Goal: Task Accomplishment & Management: Manage account settings

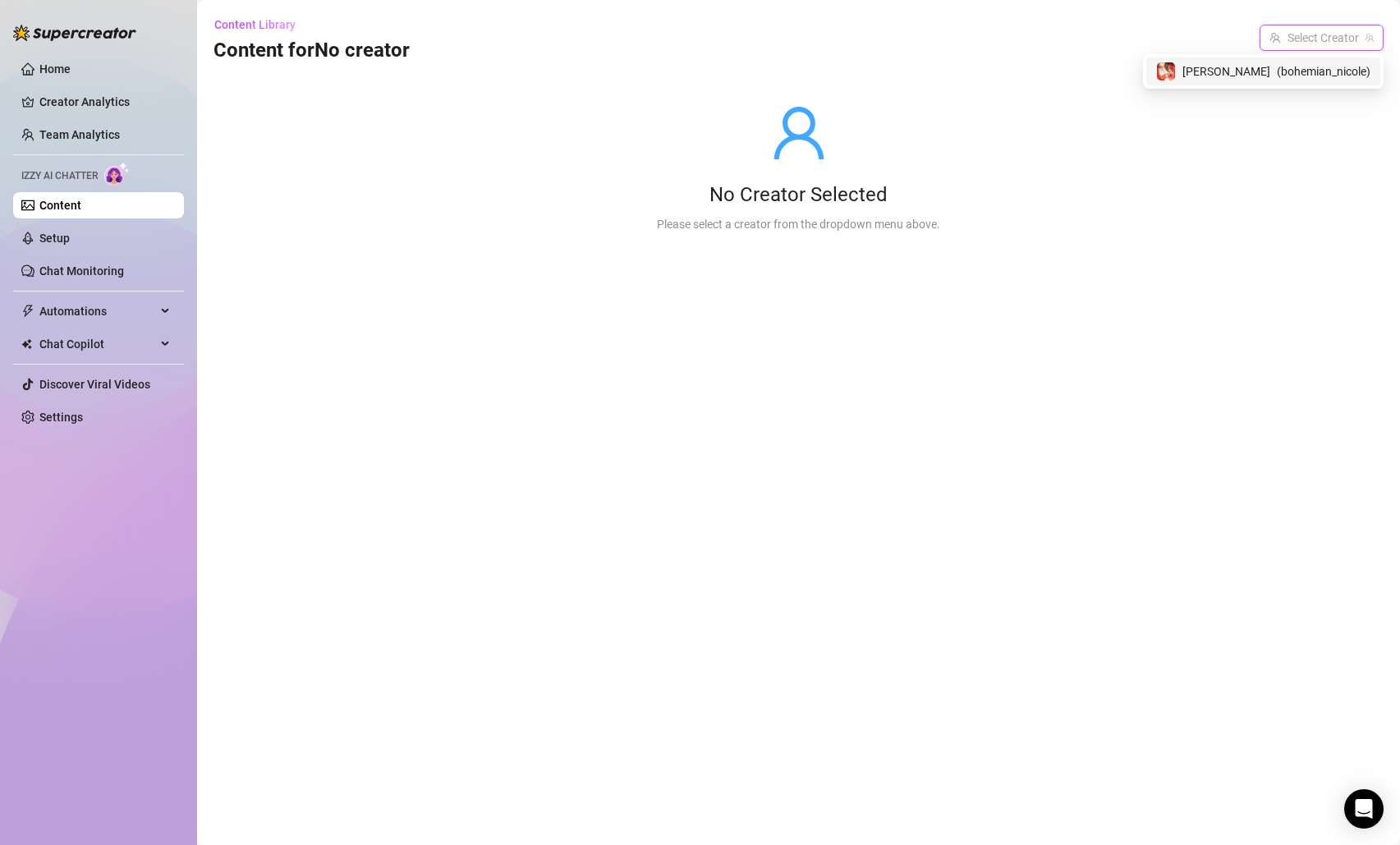
click at [1343, 36] on input "search" at bounding box center [1315, 38] width 90 height 25
click at [1342, 38] on input "search" at bounding box center [1315, 38] width 90 height 25
click at [1290, 67] on span "( bohemian_nicole )" at bounding box center [1323, 72] width 93 height 18
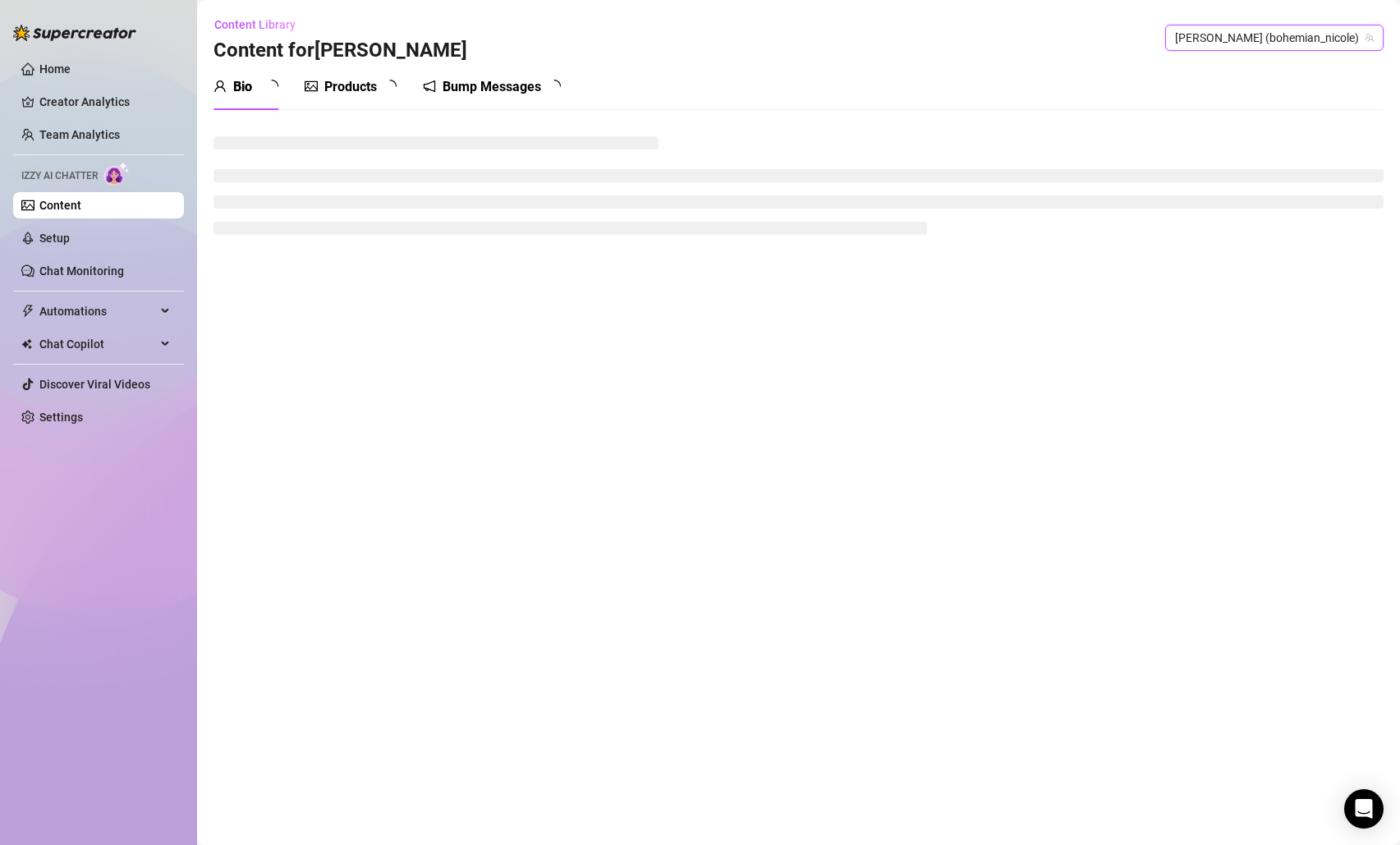
click at [463, 75] on div "Bump Messages" at bounding box center [492, 87] width 138 height 46
click at [467, 82] on div "Bump Messages" at bounding box center [492, 87] width 138 height 20
click at [474, 87] on div "Bump Messages" at bounding box center [492, 87] width 98 height 20
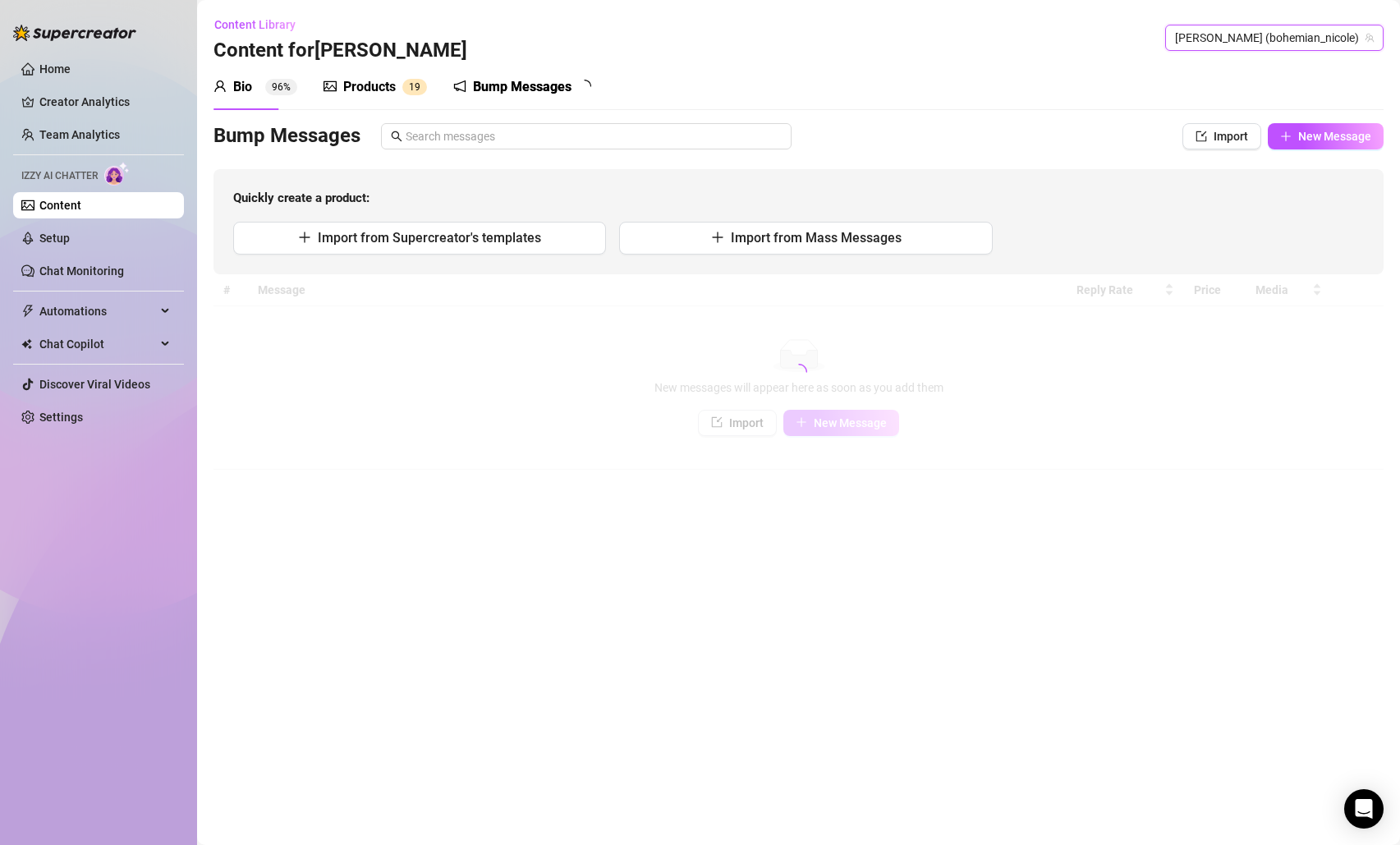
click at [474, 87] on div "Bump Messages" at bounding box center [522, 87] width 98 height 20
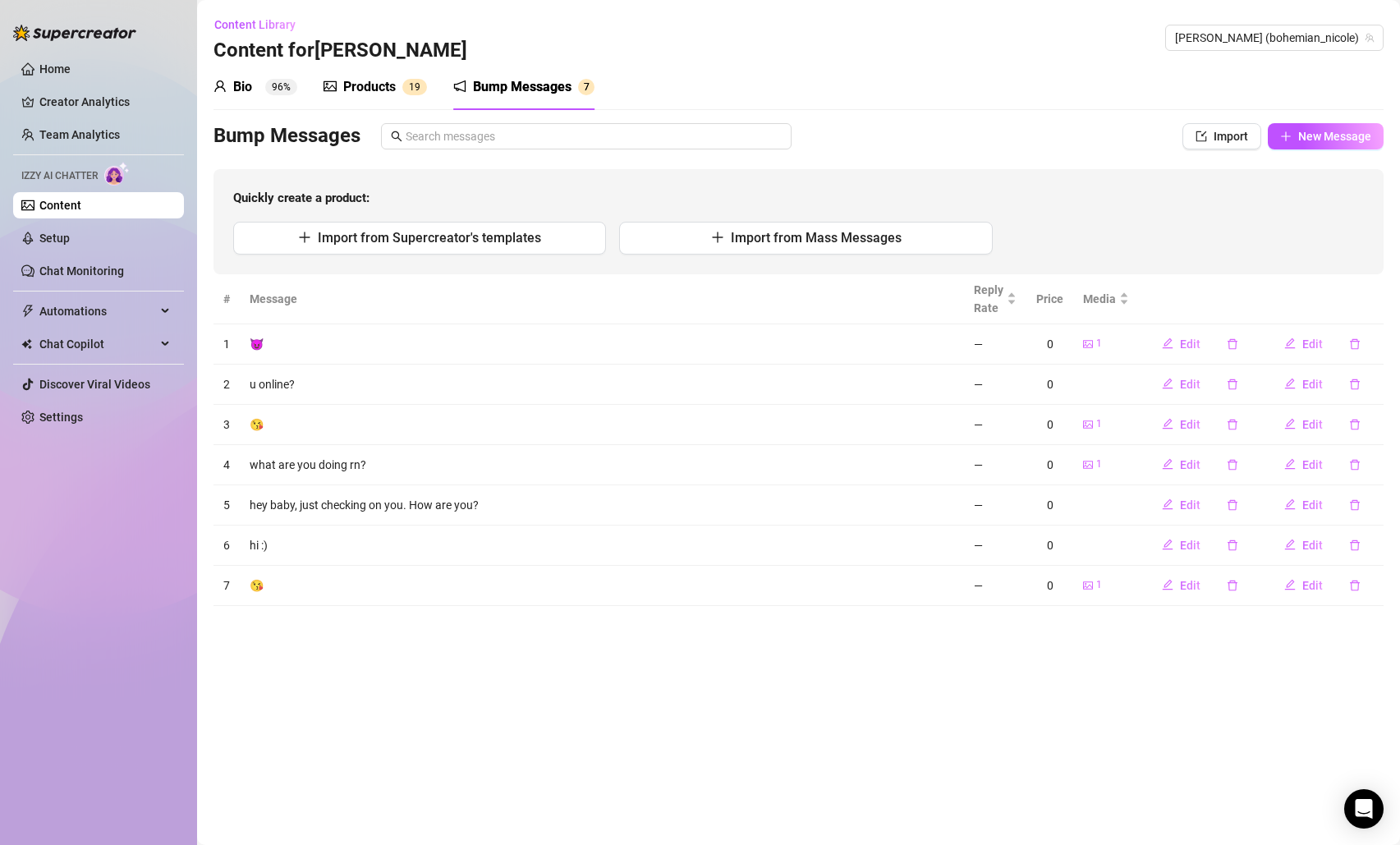
click at [371, 90] on div "Products" at bounding box center [369, 87] width 52 height 20
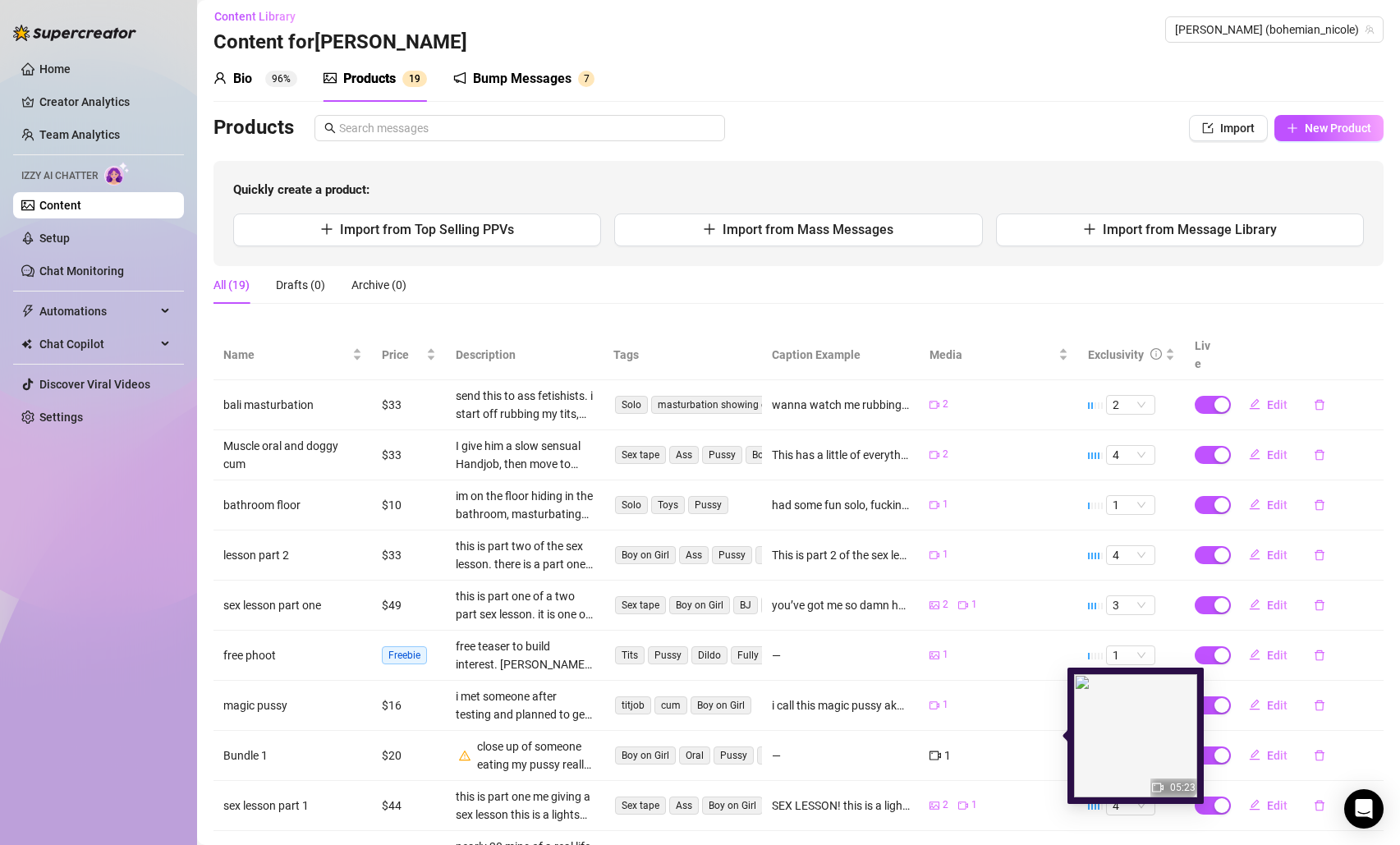
scroll to position [10, 0]
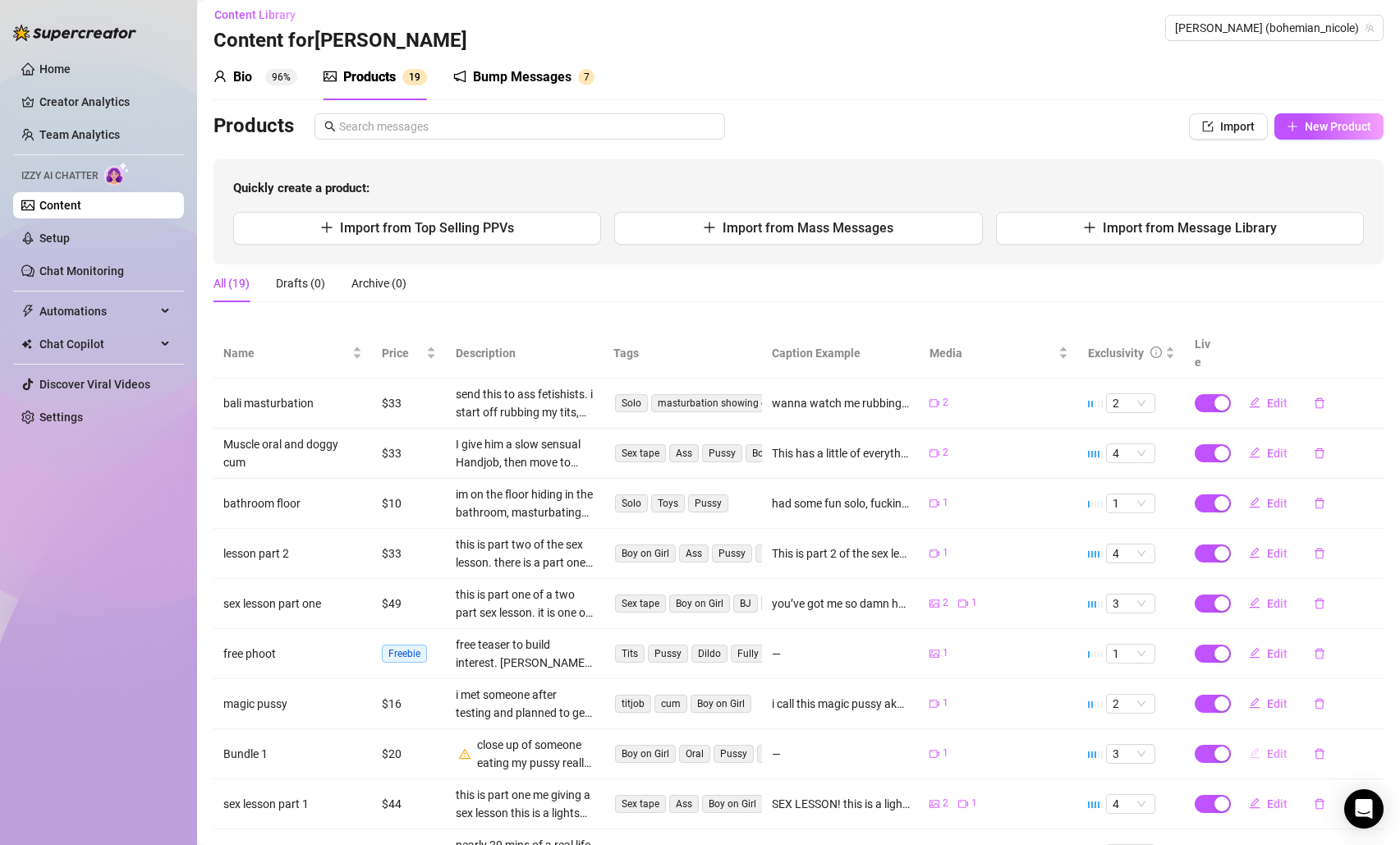
click at [1268, 748] on span "Edit" at bounding box center [1278, 754] width 21 height 13
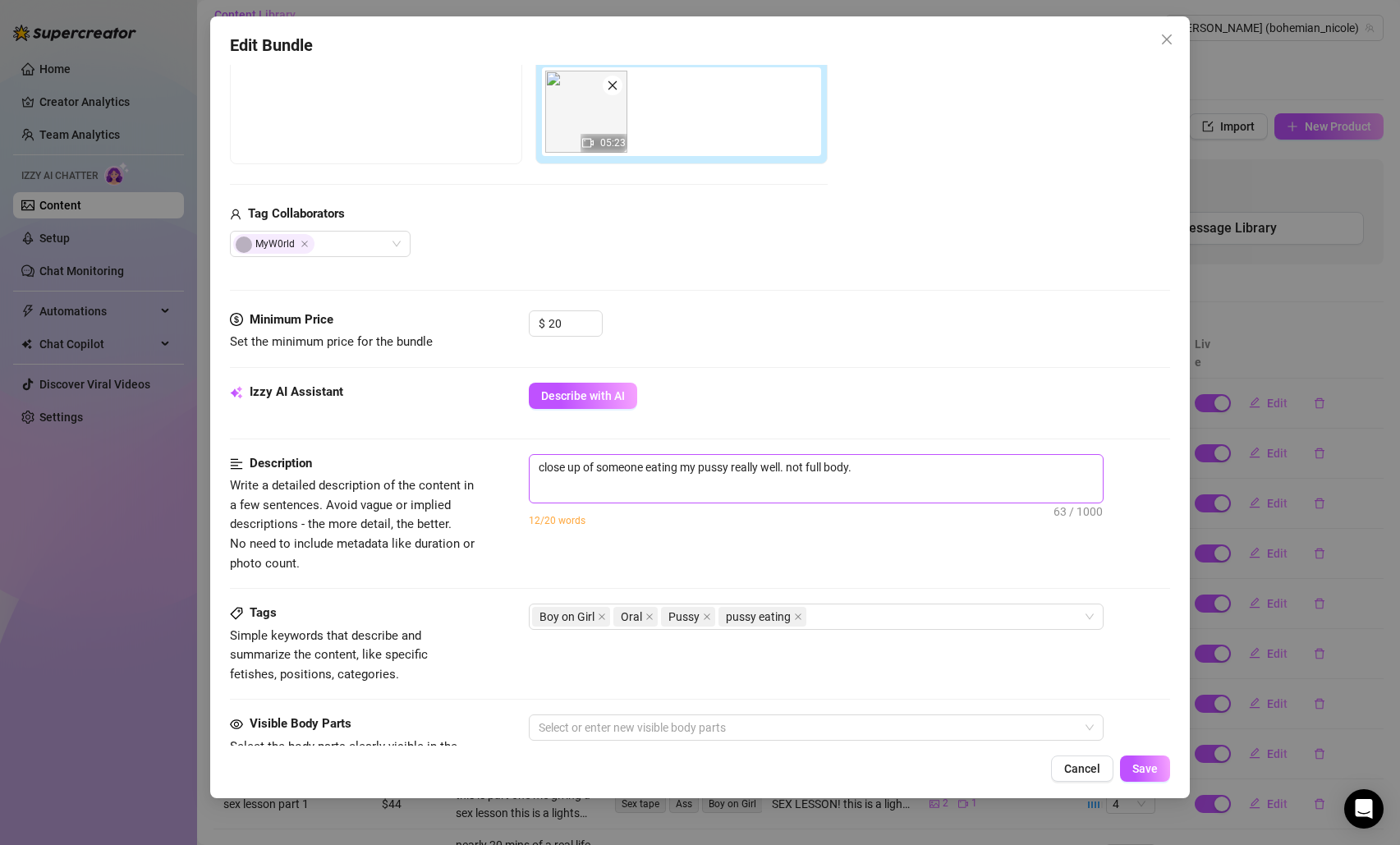
scroll to position [132, 0]
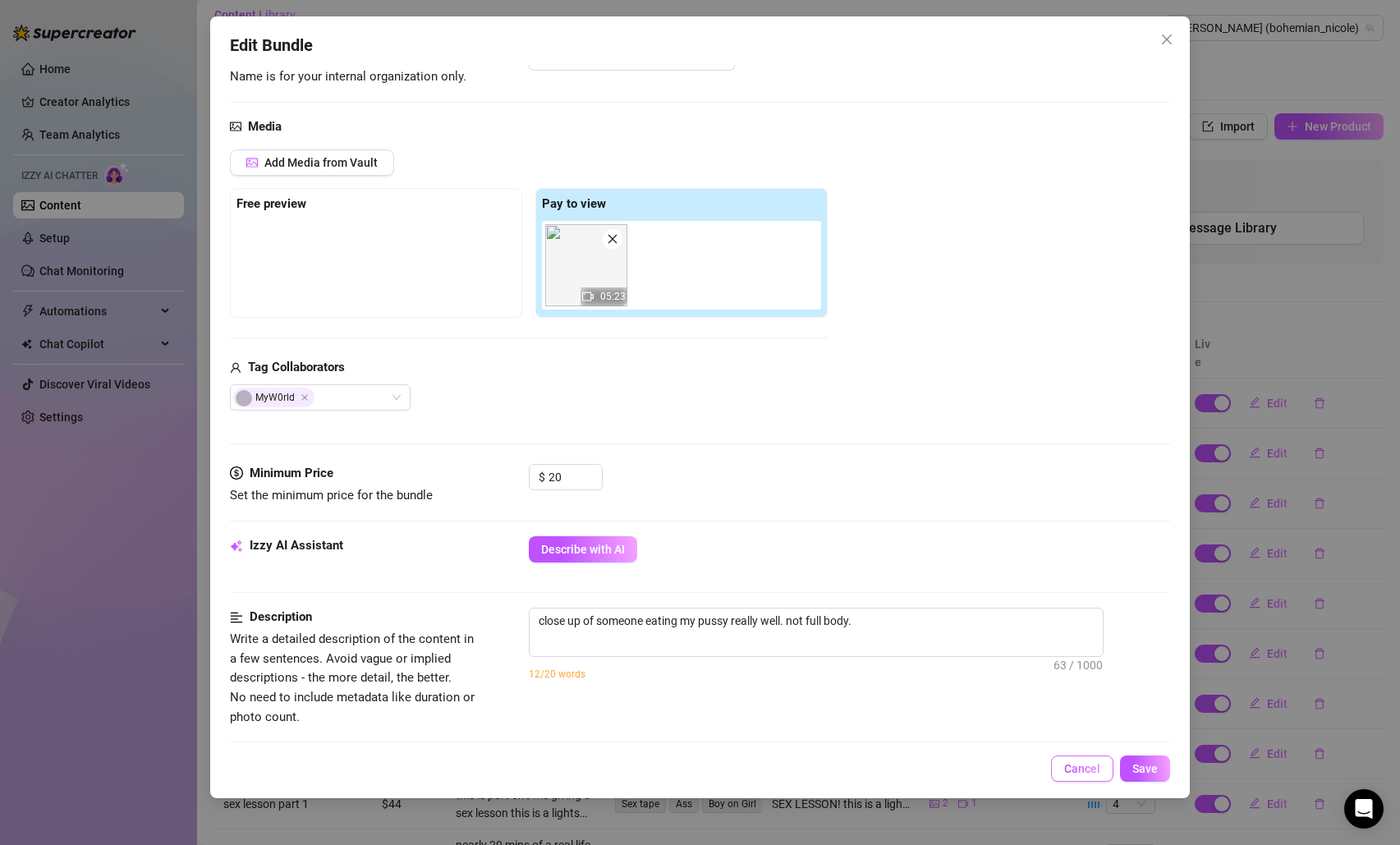
click at [1087, 765] on span "Cancel" at bounding box center [1082, 769] width 36 height 13
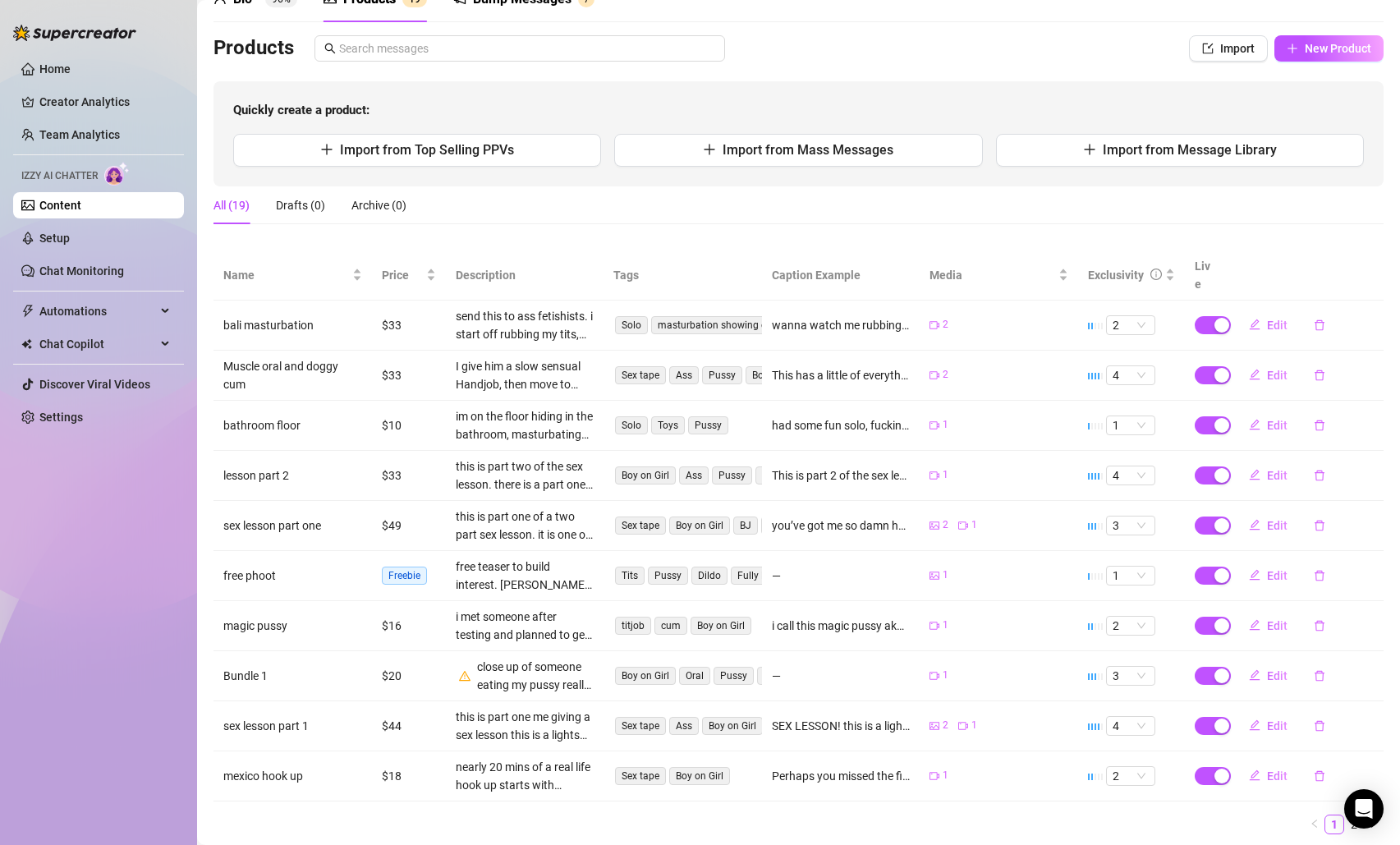
scroll to position [121, 0]
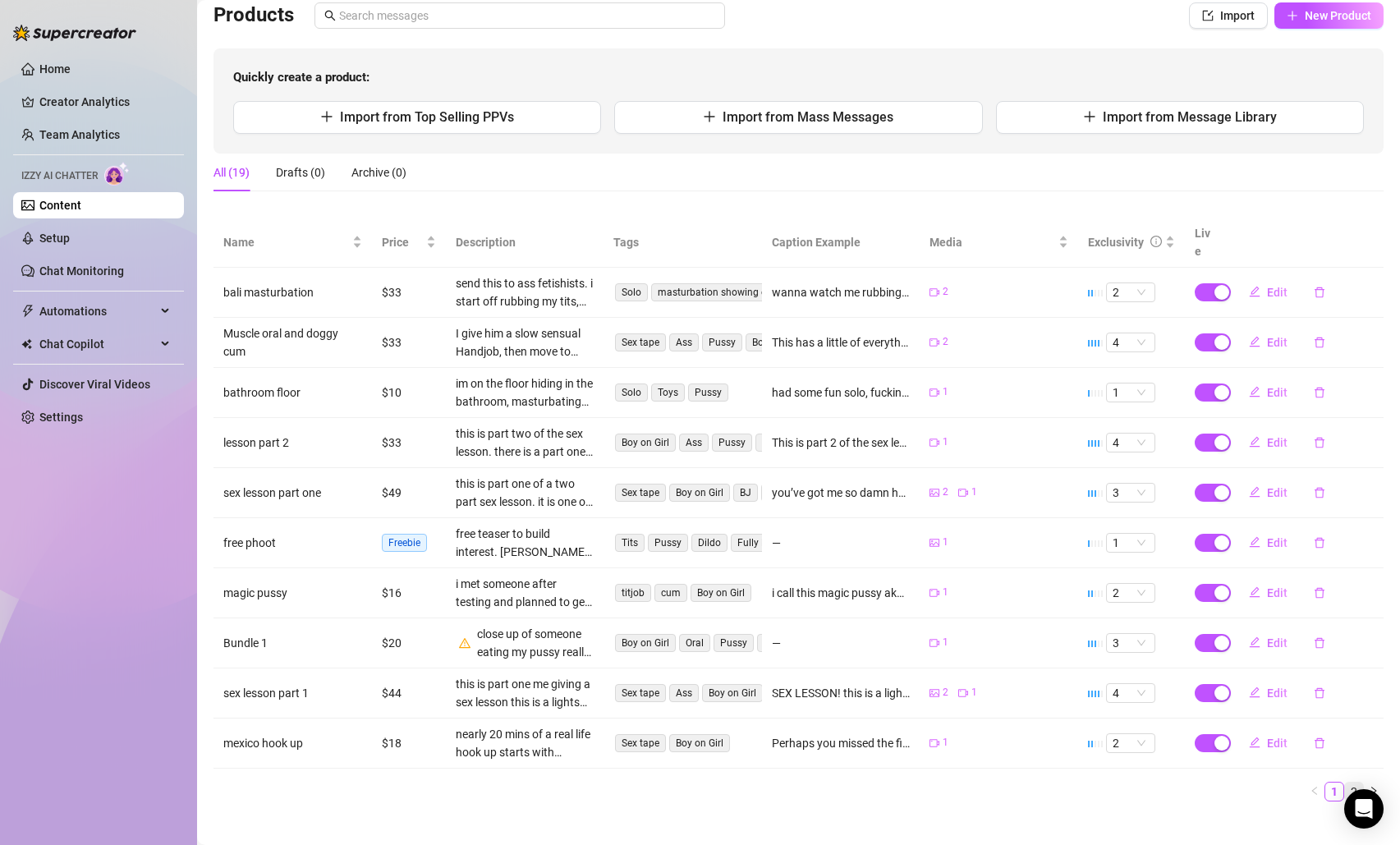
click at [1348, 783] on link "2" at bounding box center [1354, 792] width 18 height 18
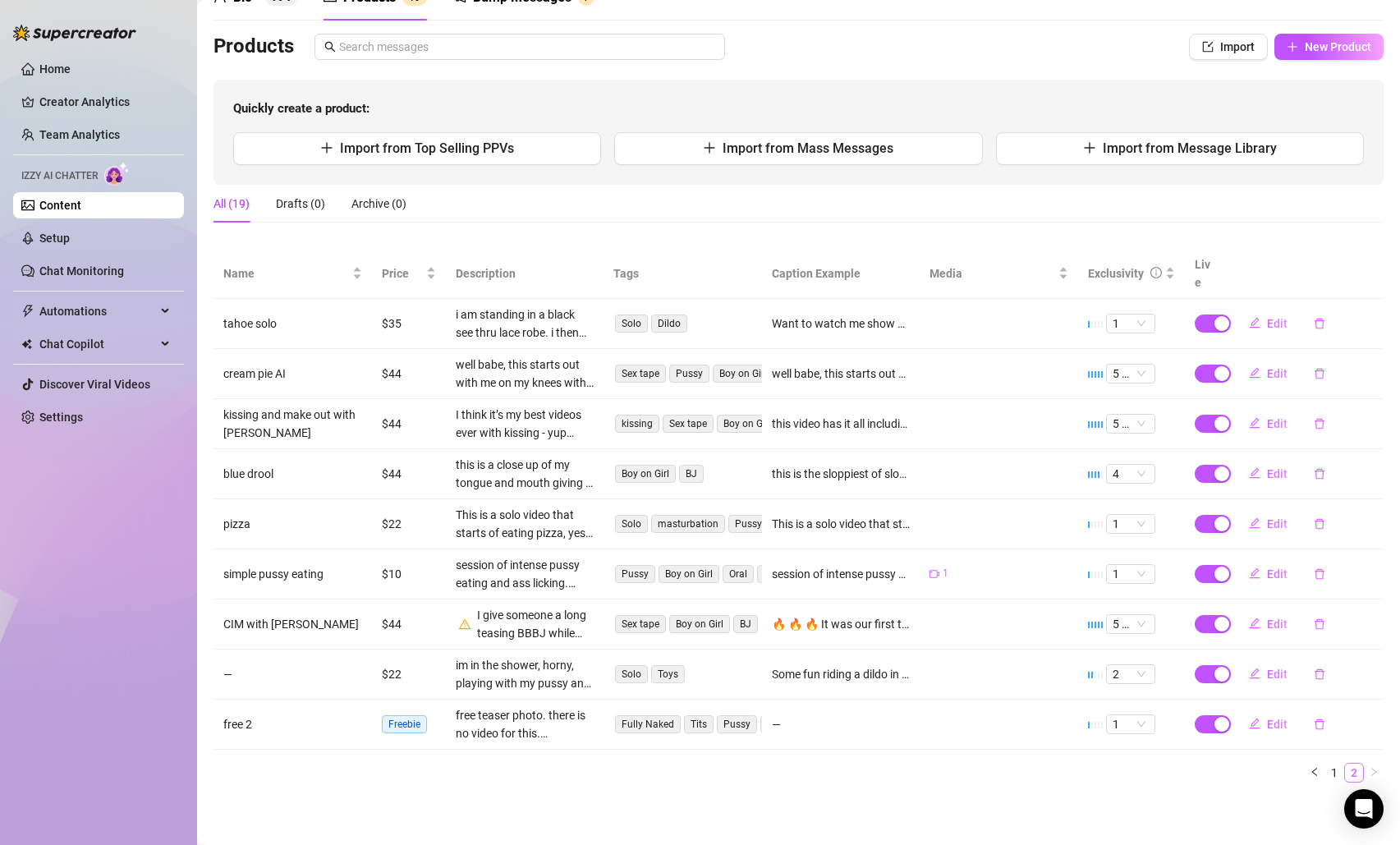
scroll to position [71, 0]
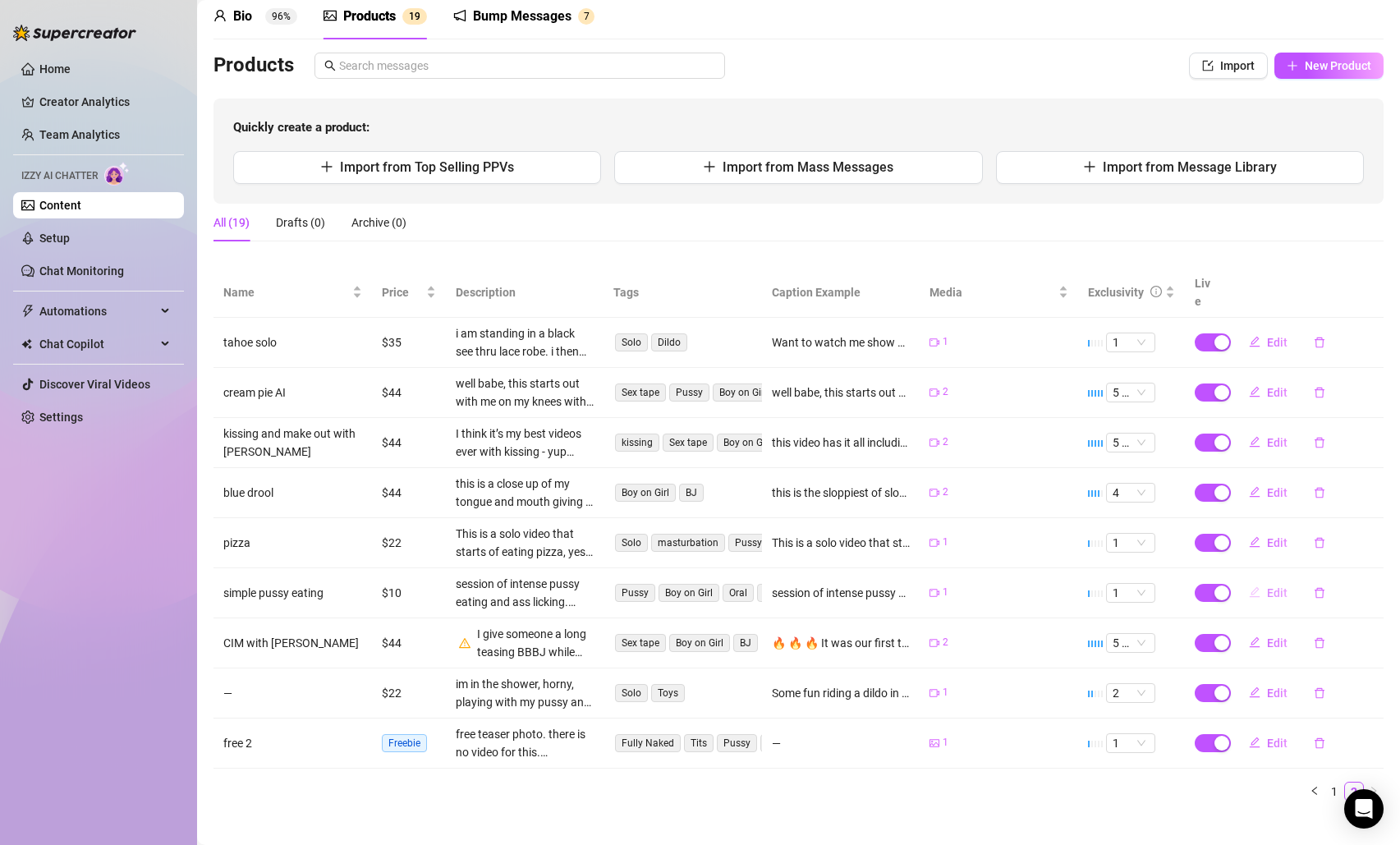
click at [1270, 587] on span "Edit" at bounding box center [1278, 594] width 21 height 13
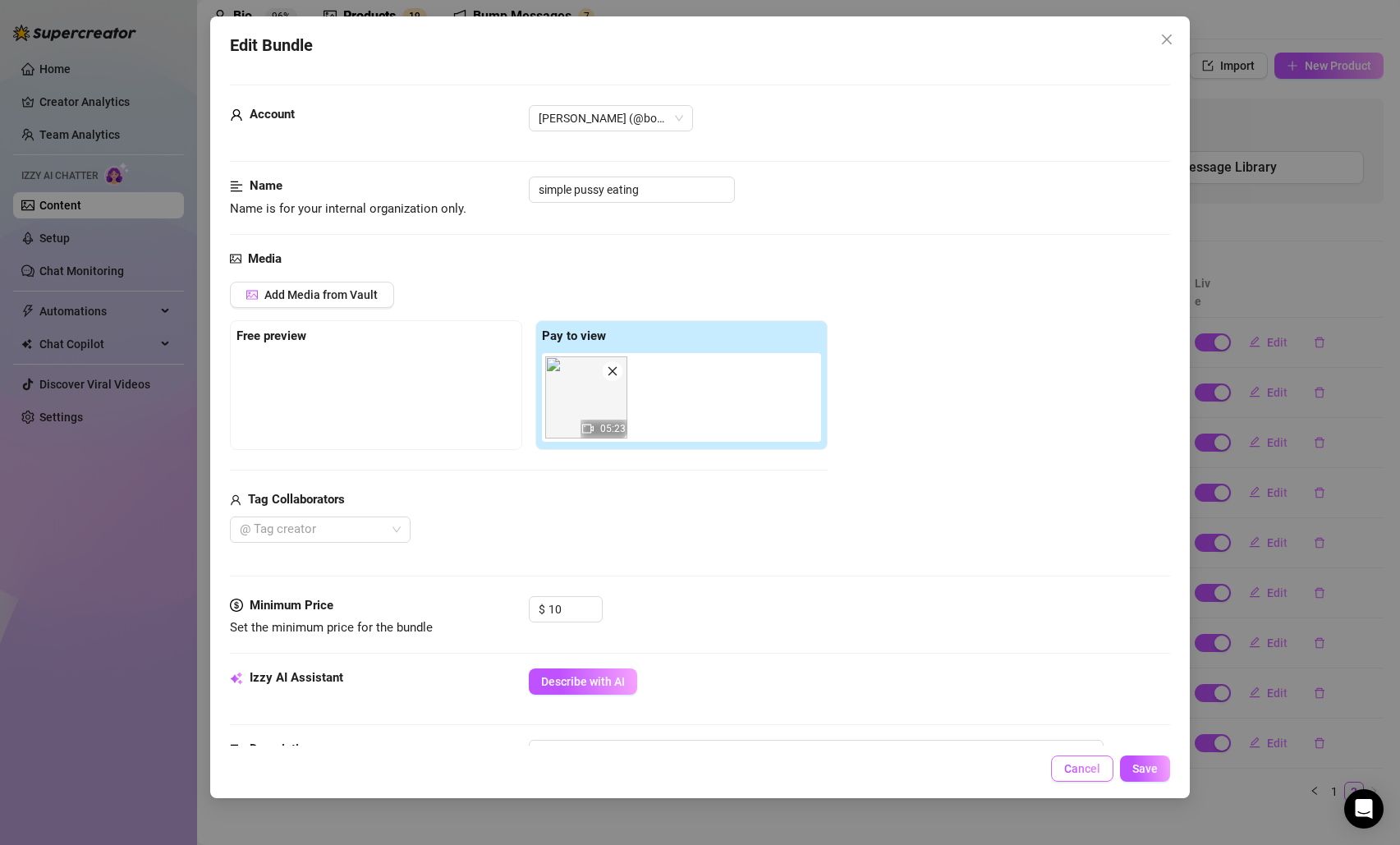
click at [1071, 767] on span "Cancel" at bounding box center [1082, 769] width 36 height 13
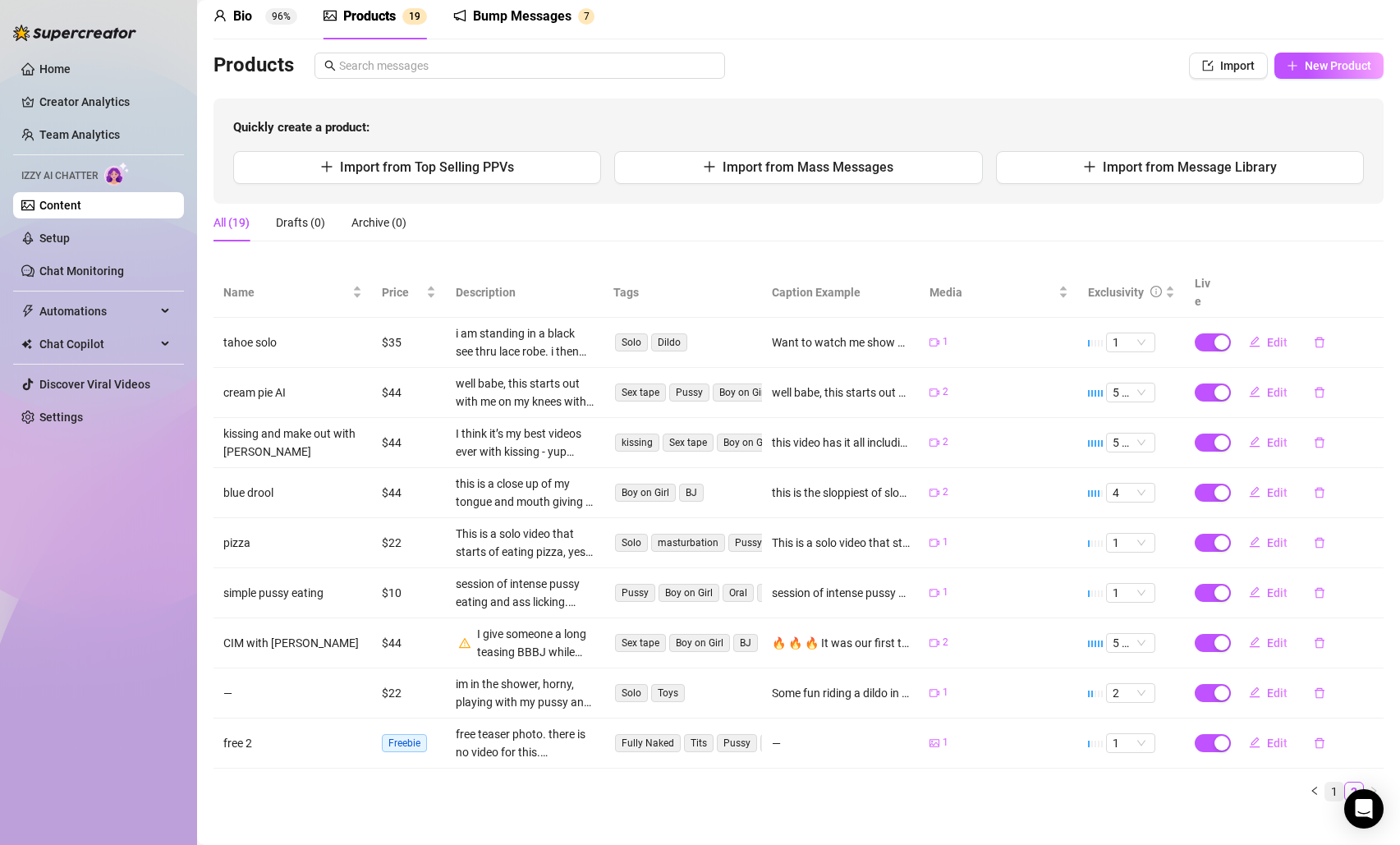
click at [1326, 783] on link "1" at bounding box center [1335, 792] width 18 height 18
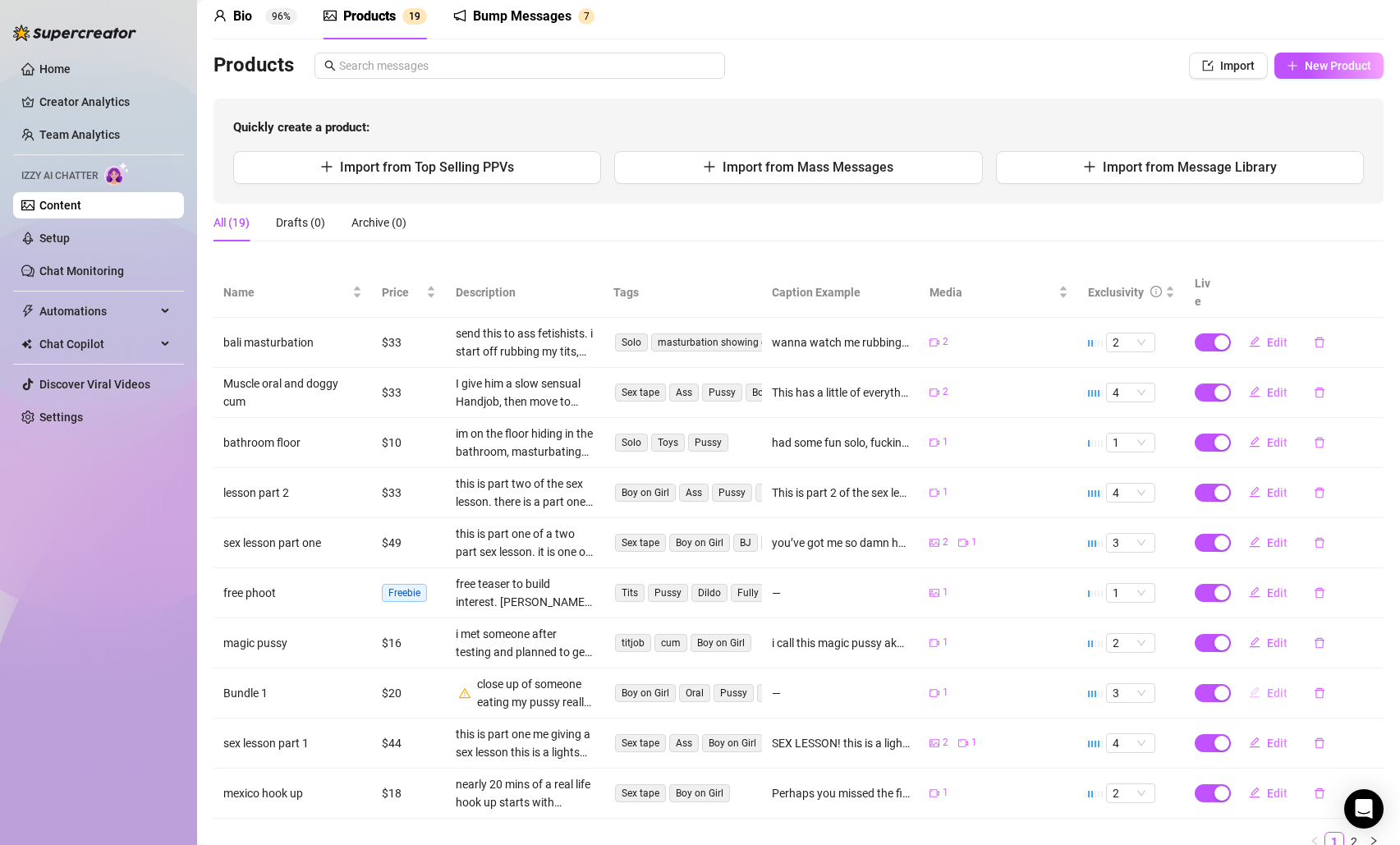
click at [1249, 687] on span "button" at bounding box center [1255, 693] width 12 height 13
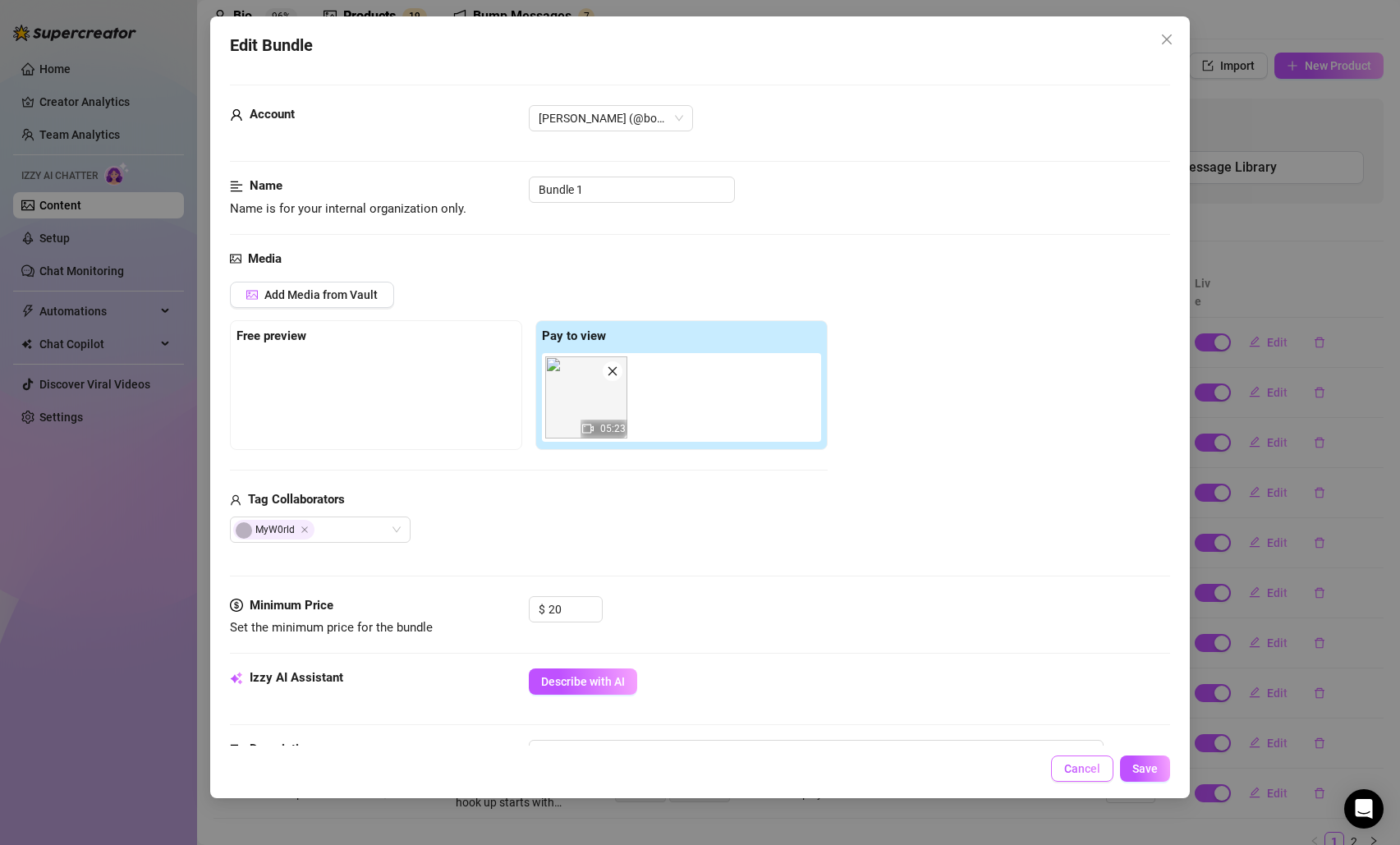
click at [1074, 767] on span "Cancel" at bounding box center [1082, 769] width 36 height 13
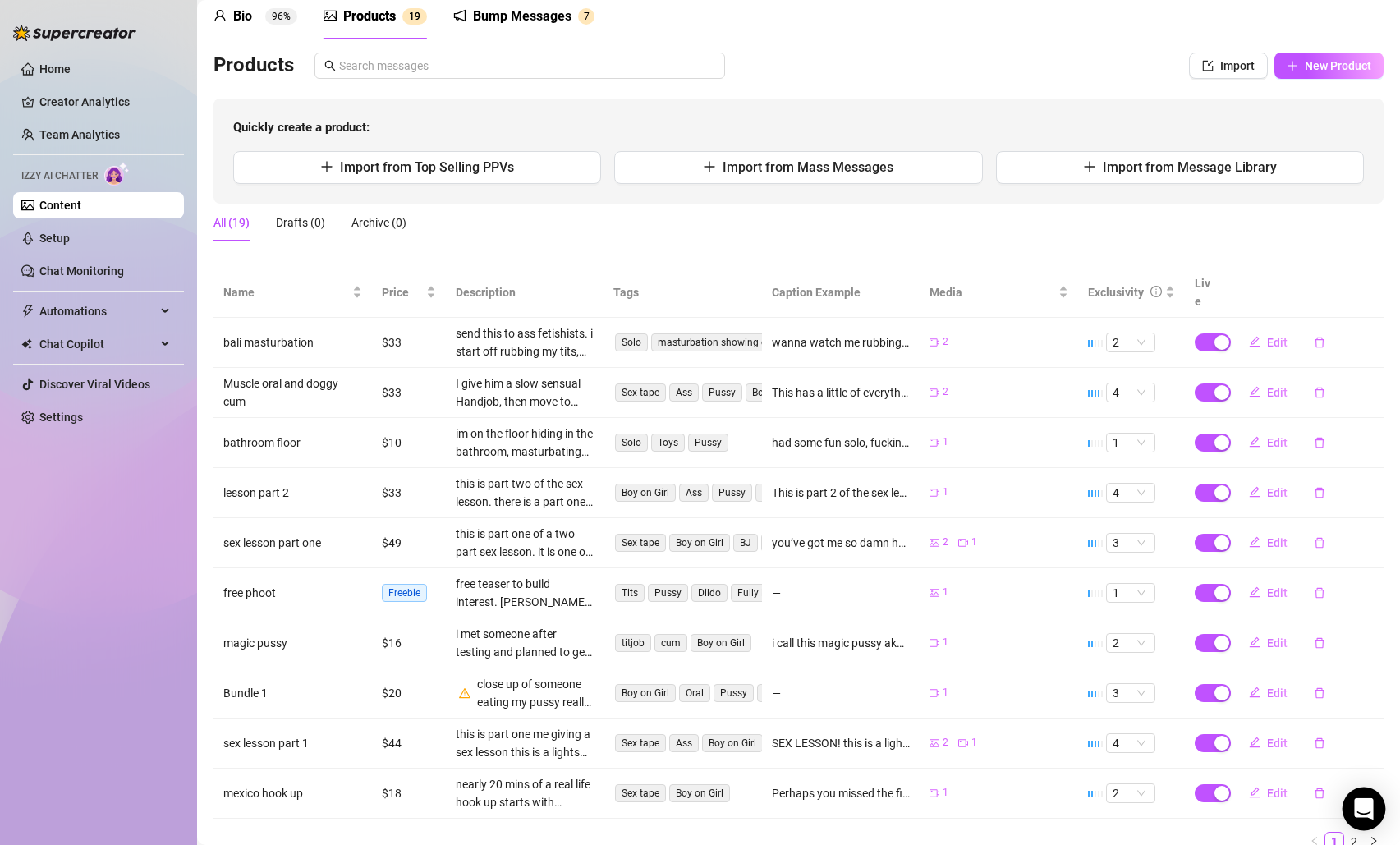
click at [1348, 827] on body "Home Creator Analytics Team Analytics Izzy AI Chatter Content Setup Chat Monito…" at bounding box center [700, 422] width 1400 height 845
click at [1345, 833] on link "2" at bounding box center [1354, 843] width 18 height 18
click at [1339, 826] on main "Content Library Content for Nicole Nicole (bohemian_nicole) Bio 96% Products 1 …" at bounding box center [799, 421] width 1204 height 985
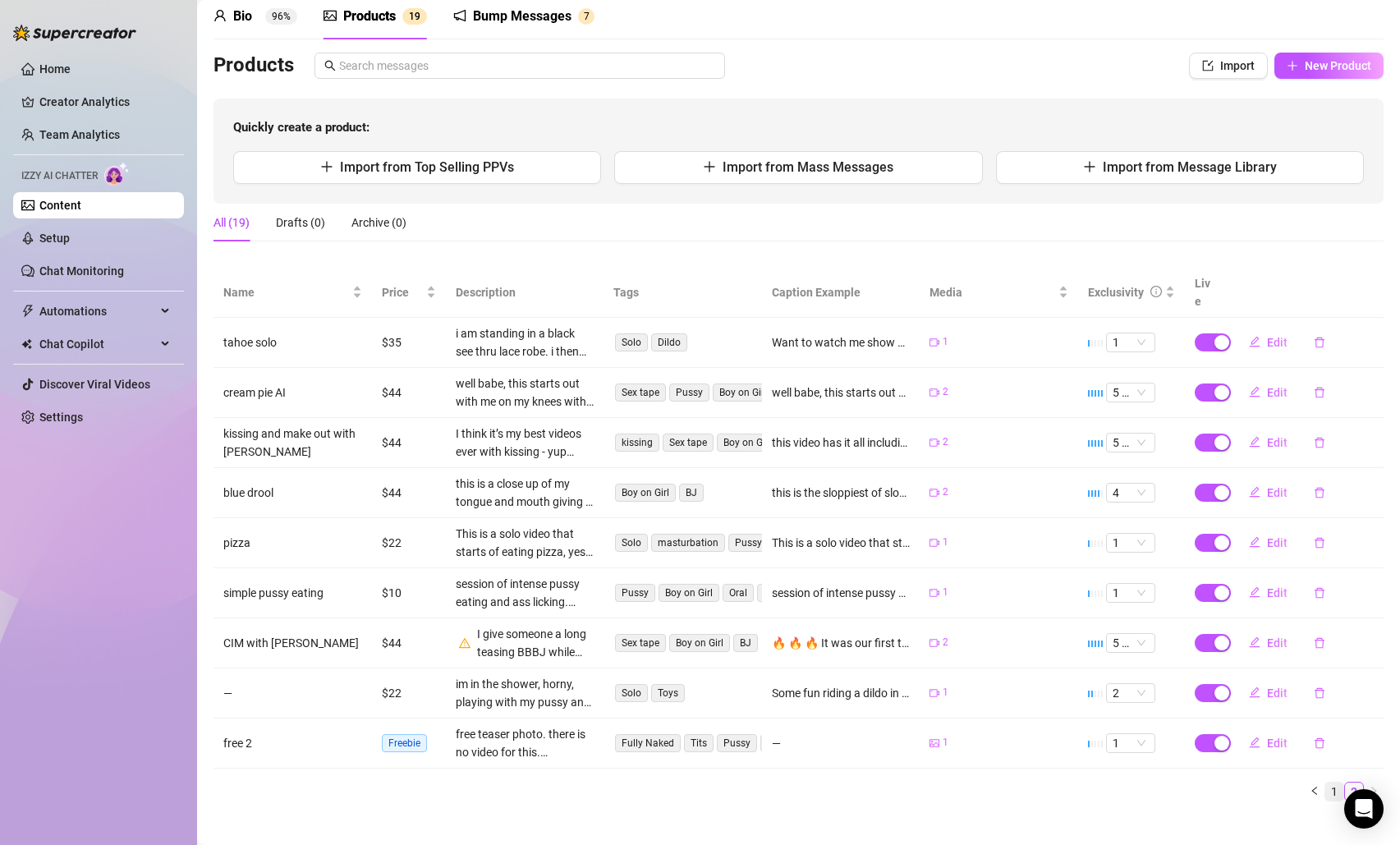
click at [1326, 783] on link "1" at bounding box center [1335, 792] width 18 height 18
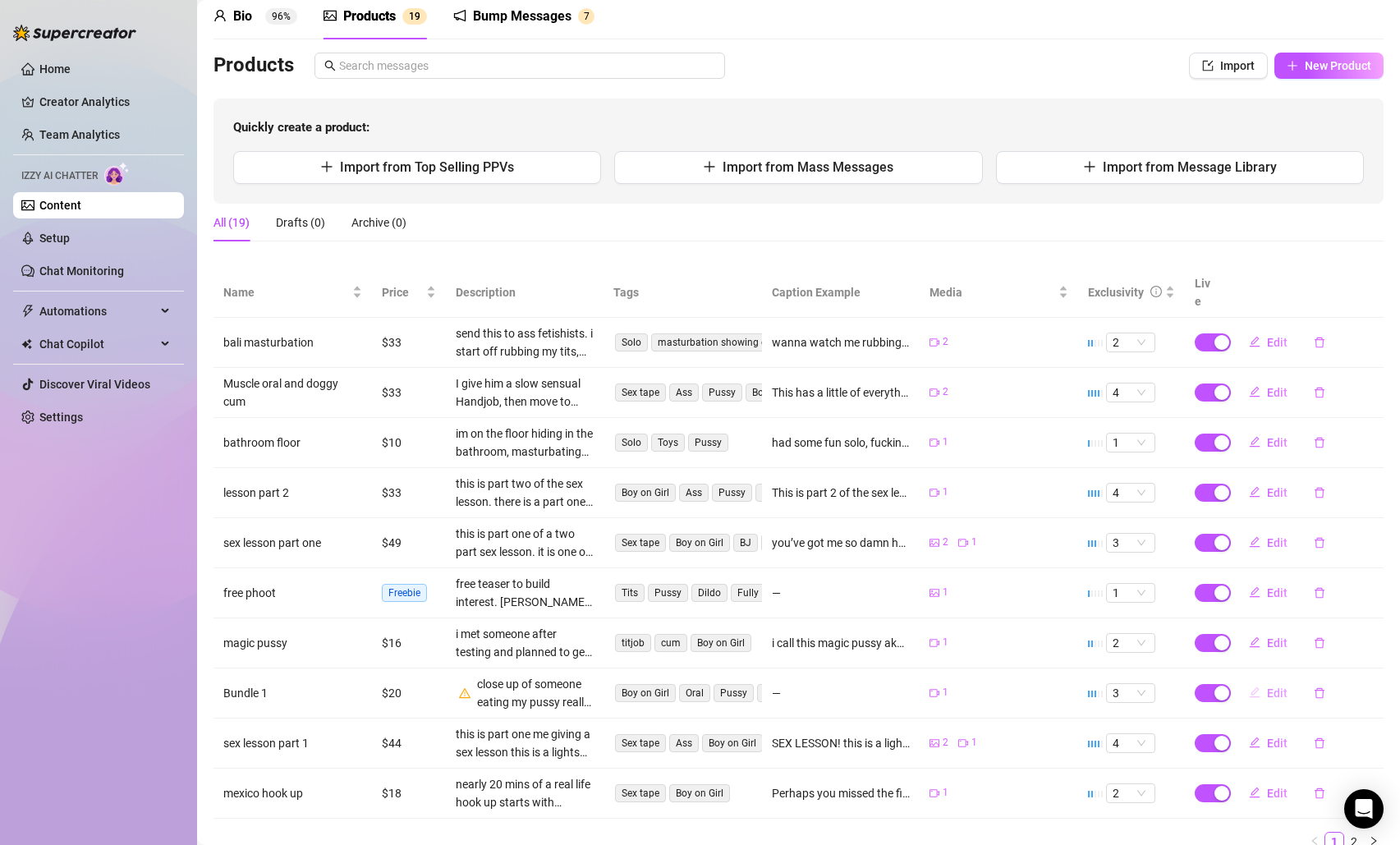
click at [1276, 680] on button "Edit" at bounding box center [1268, 693] width 65 height 27
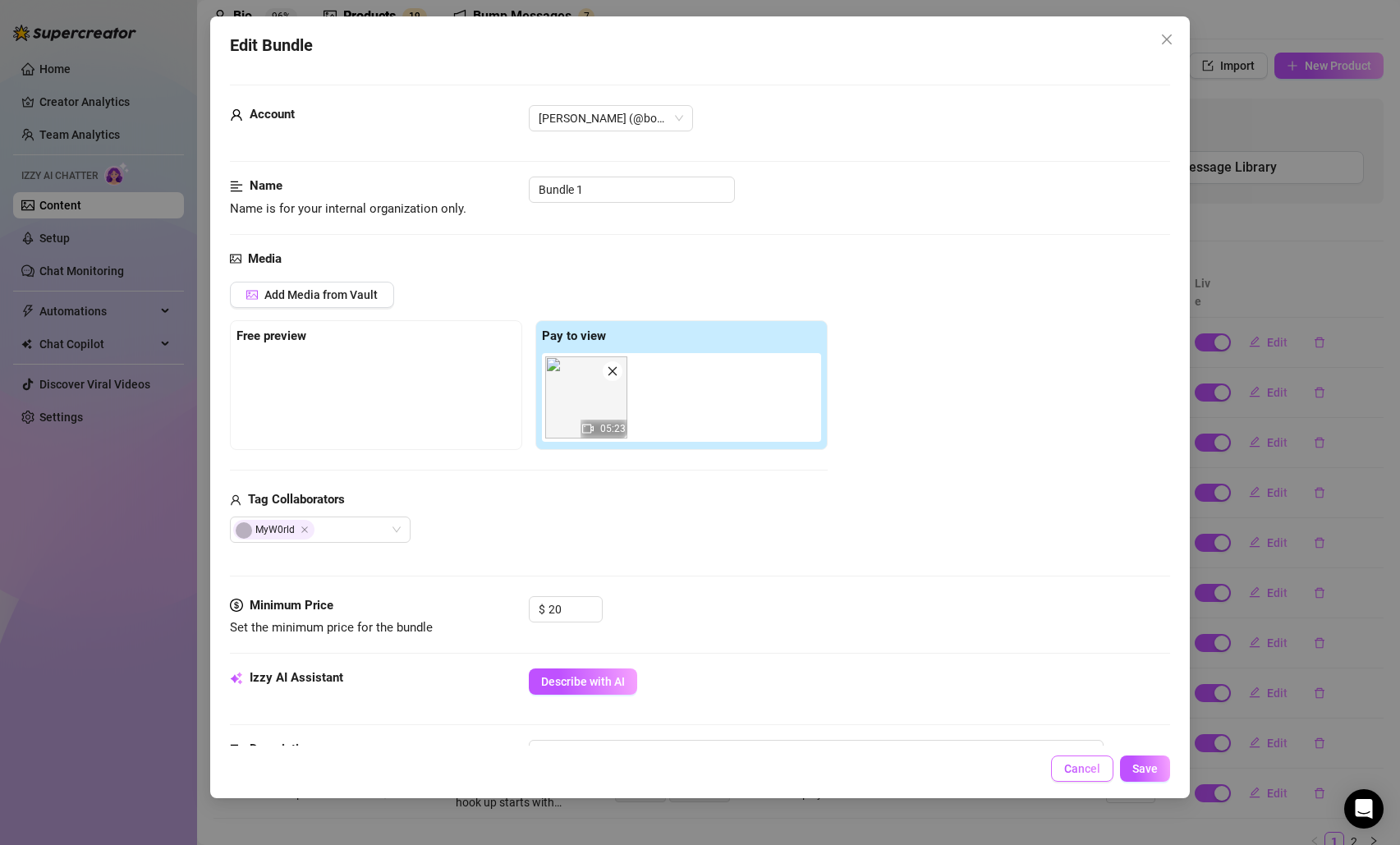
click at [1076, 776] on button "Cancel" at bounding box center [1082, 769] width 62 height 27
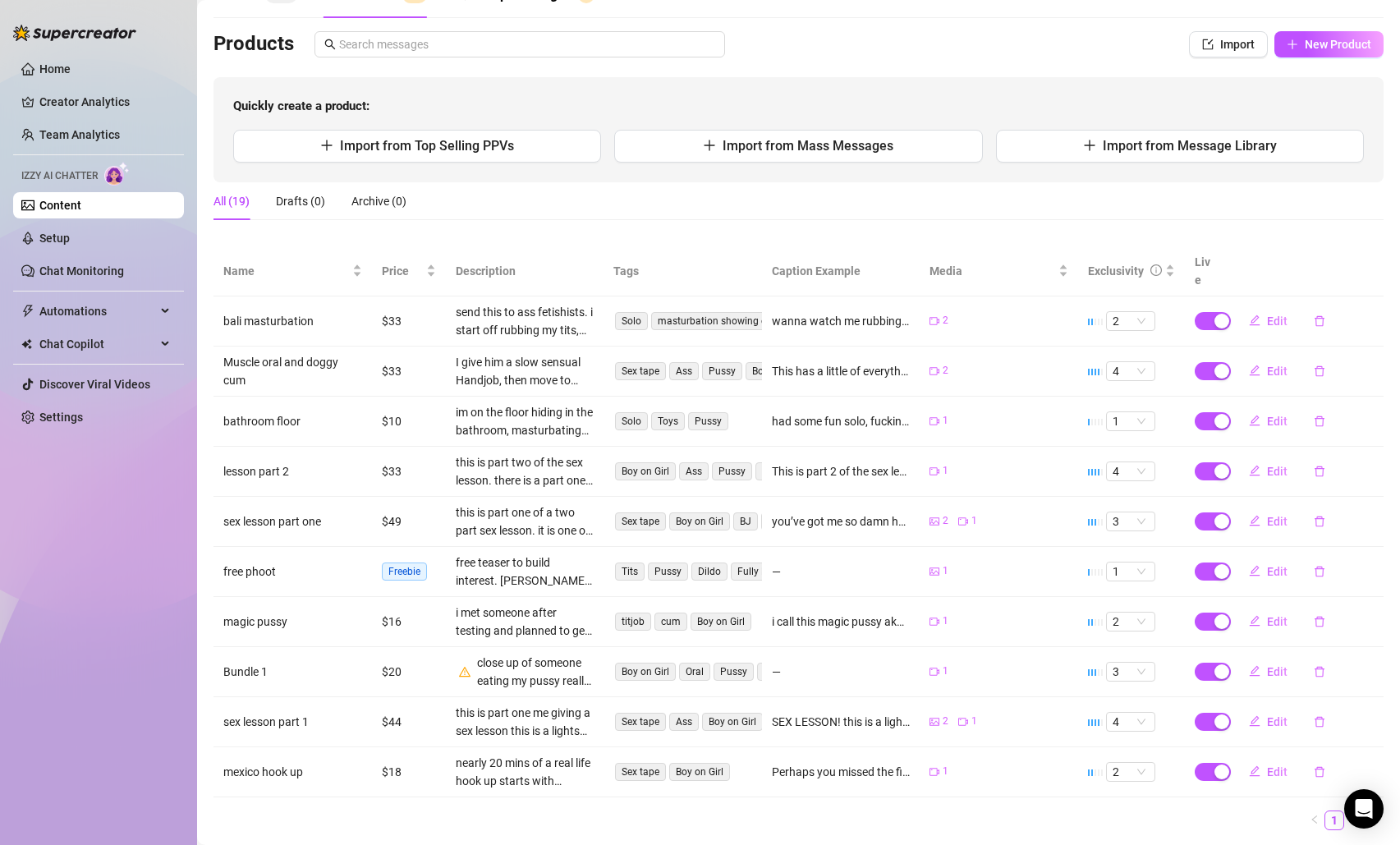
scroll to position [121, 0]
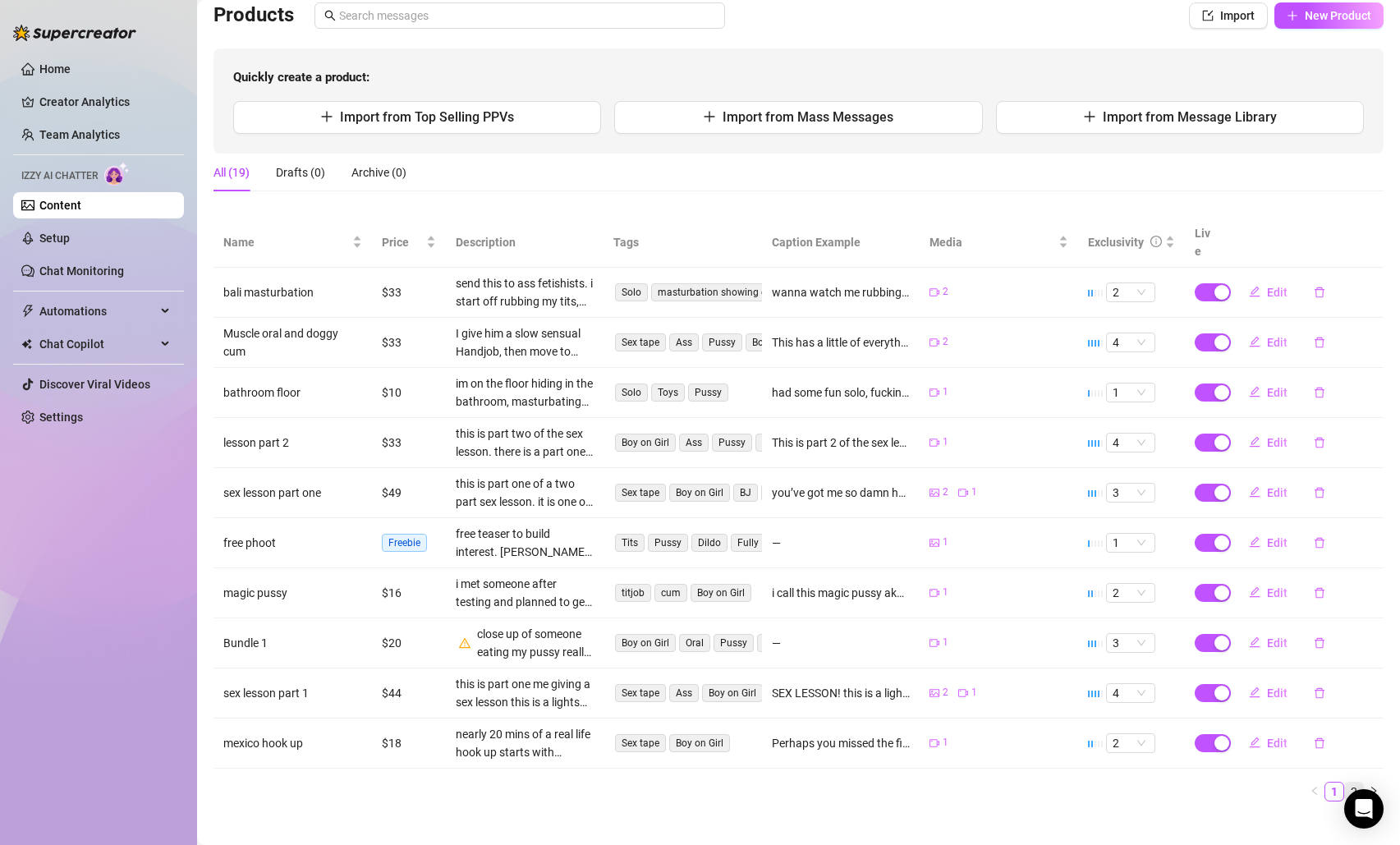
click at [1347, 783] on link "2" at bounding box center [1354, 792] width 18 height 18
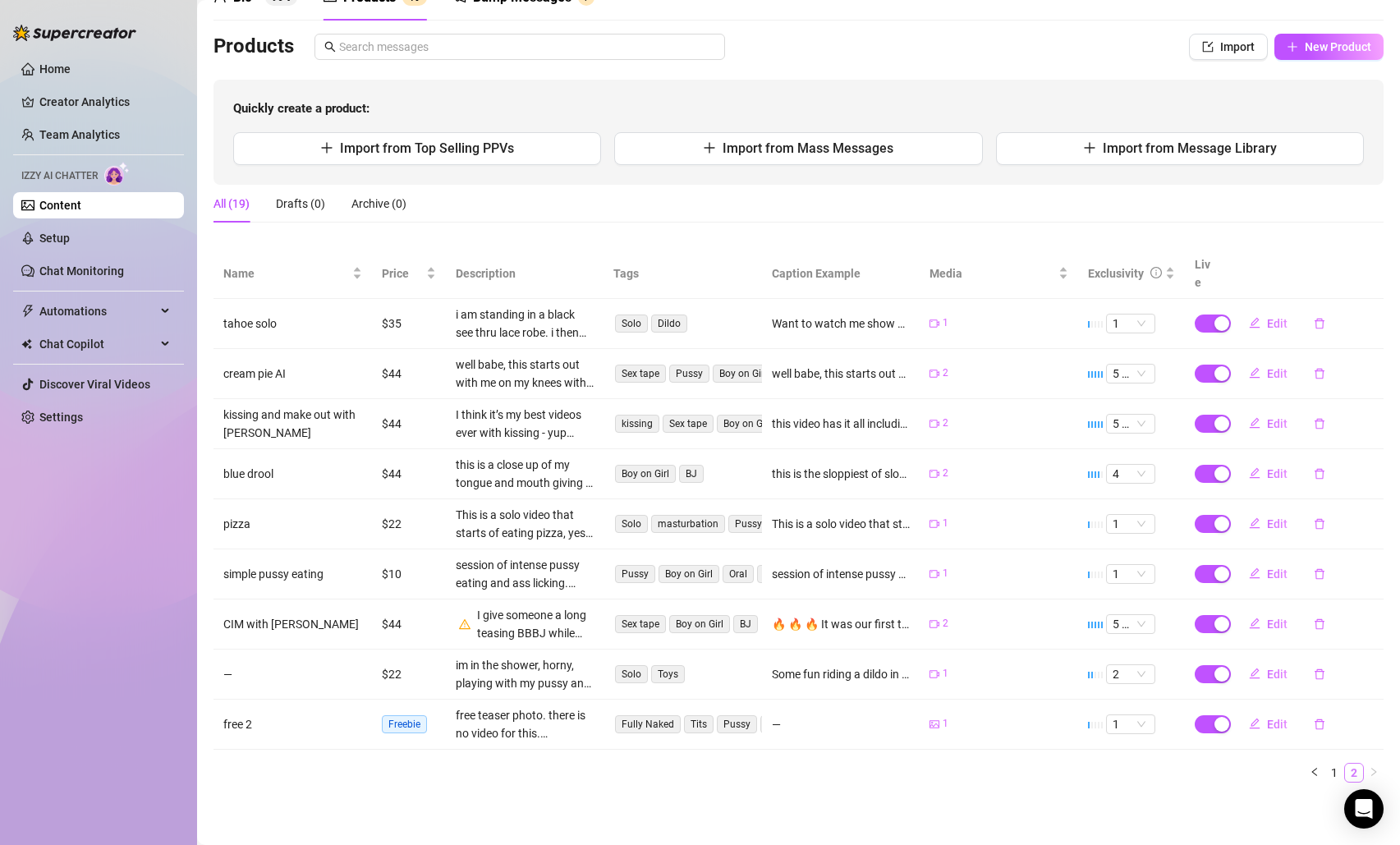
scroll to position [71, 0]
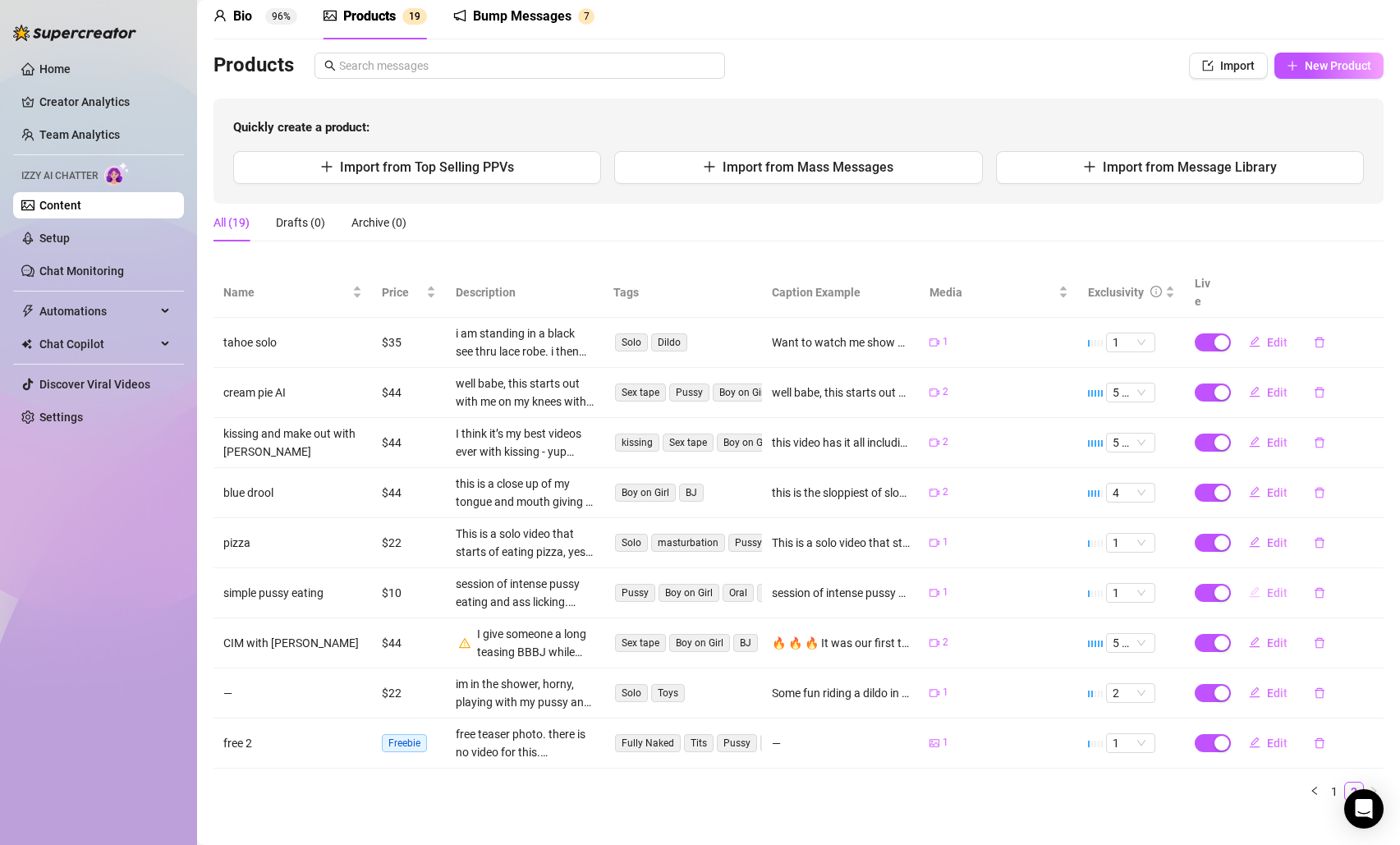
click at [1273, 587] on span "Edit" at bounding box center [1278, 594] width 21 height 13
type textarea "session of intense pussy eating and ass licking. Soooo good :) I was super turn…"
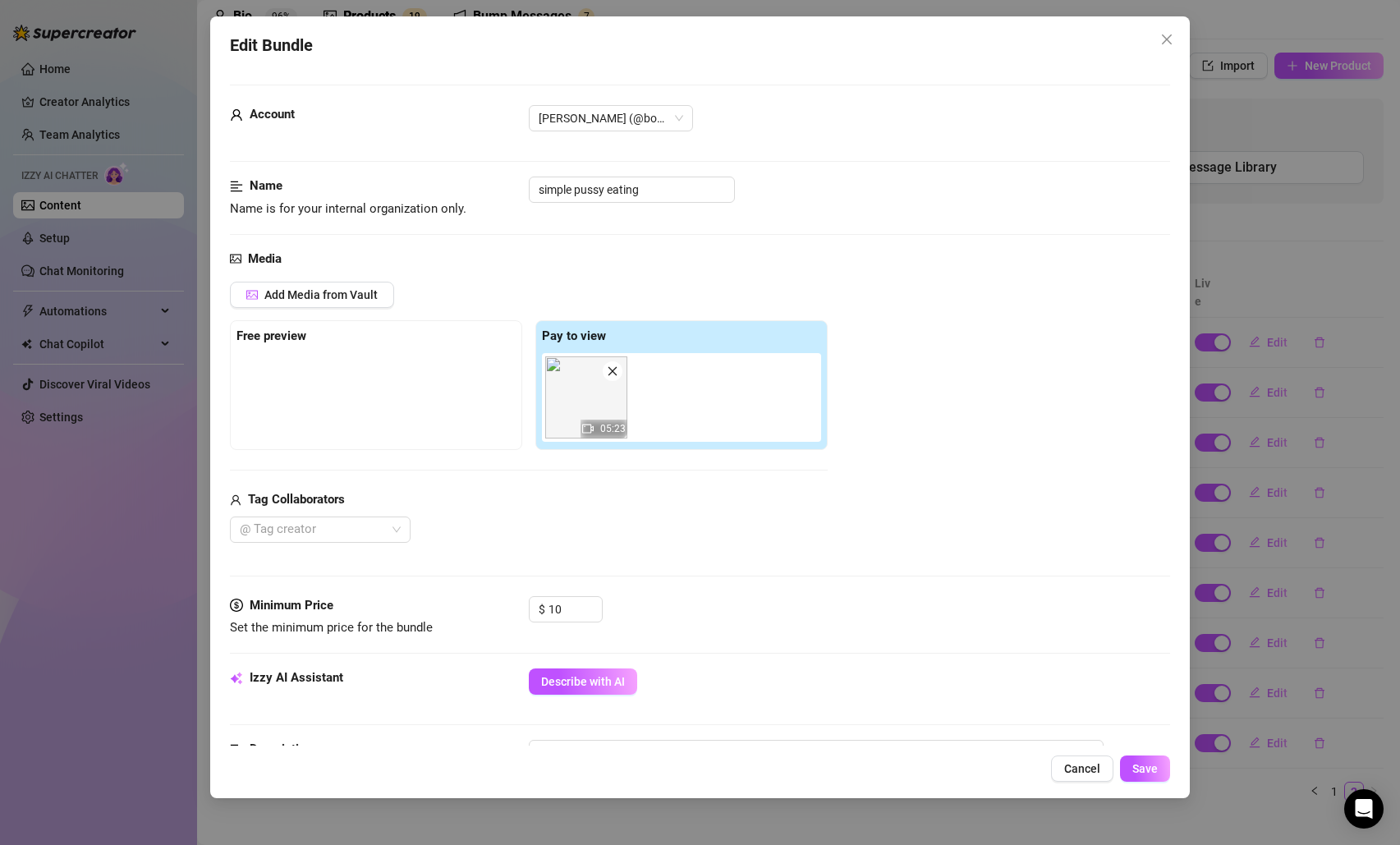
drag, startPoint x: 1084, startPoint y: 765, endPoint x: 1117, endPoint y: 758, distance: 33.7
click at [1084, 765] on span "Cancel" at bounding box center [1082, 769] width 36 height 13
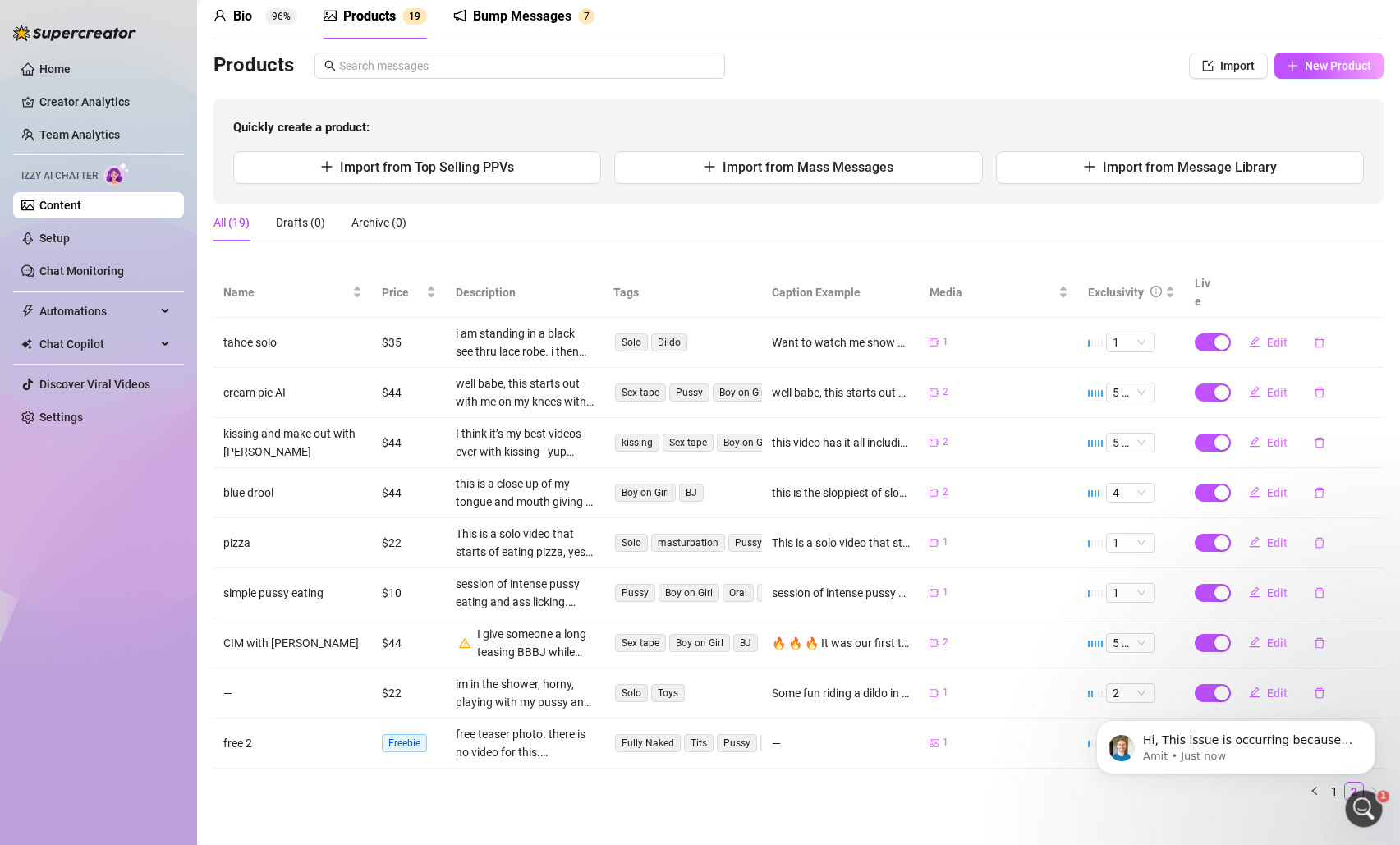
scroll to position [0, 0]
